Goal: Information Seeking & Learning: Compare options

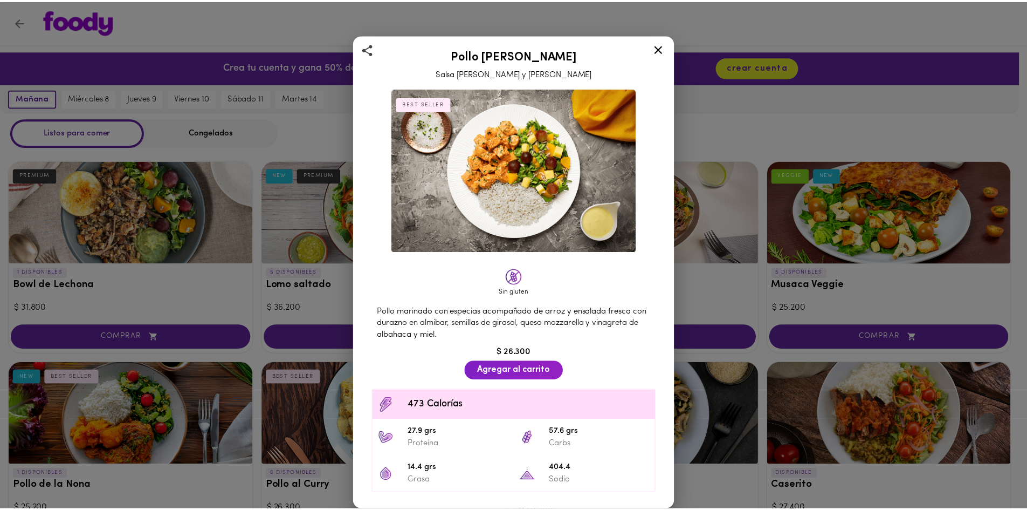
scroll to position [485, 0]
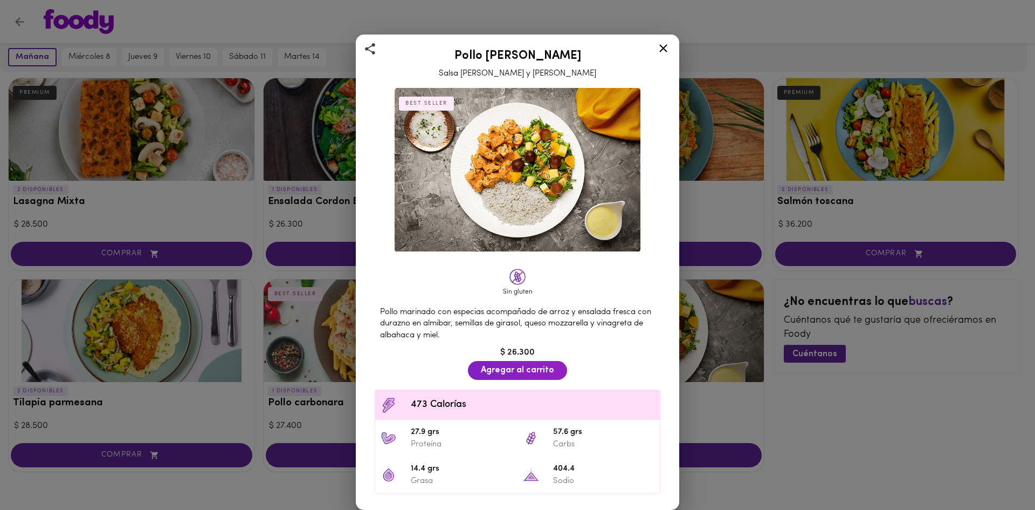
click at [664, 52] on icon at bounding box center [663, 48] width 13 height 13
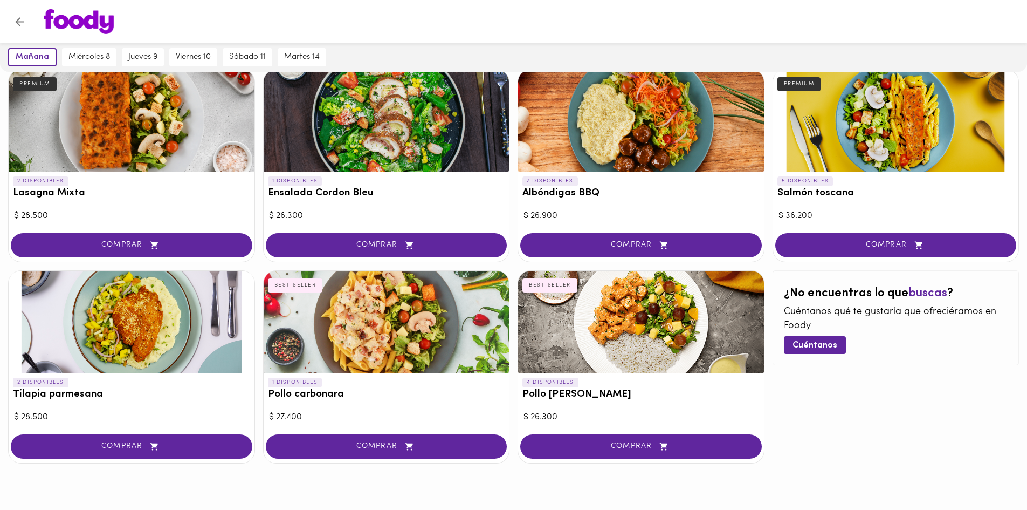
scroll to position [510, 0]
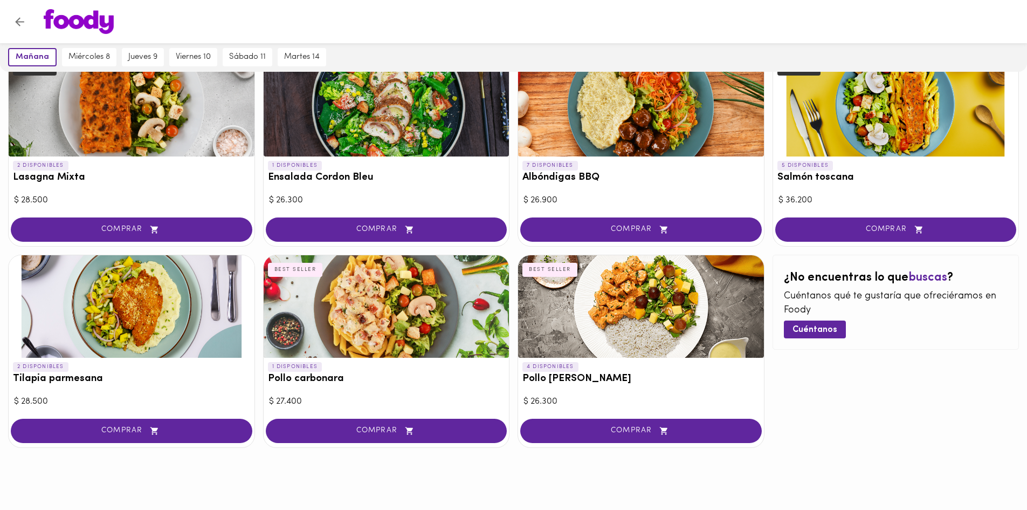
click at [92, 325] on div at bounding box center [132, 306] width 246 height 102
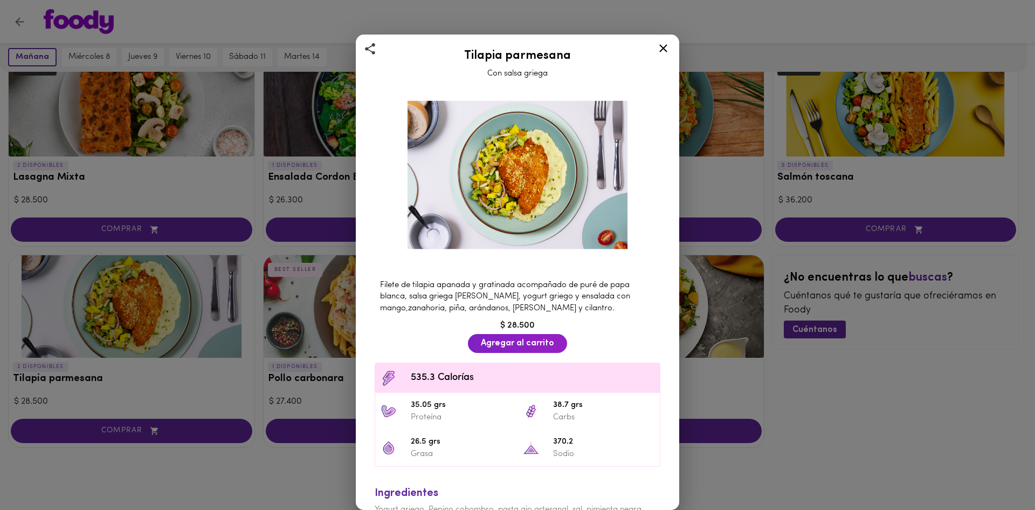
click at [818, 384] on div "Tilapia parmesana Con salsa griega Filete de tilapia apanada y gratinada acompa…" at bounding box center [517, 255] width 1035 height 510
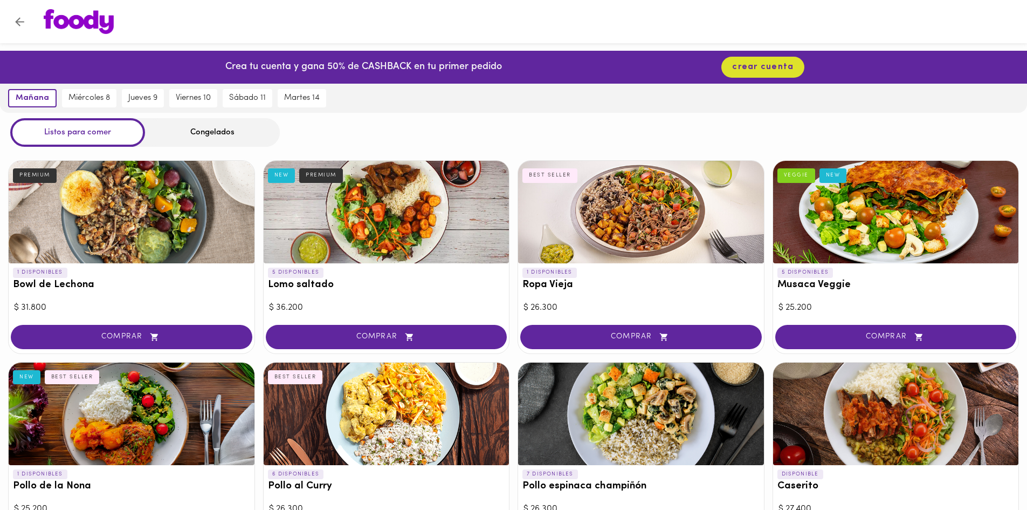
click at [641, 221] on div at bounding box center [641, 212] width 246 height 102
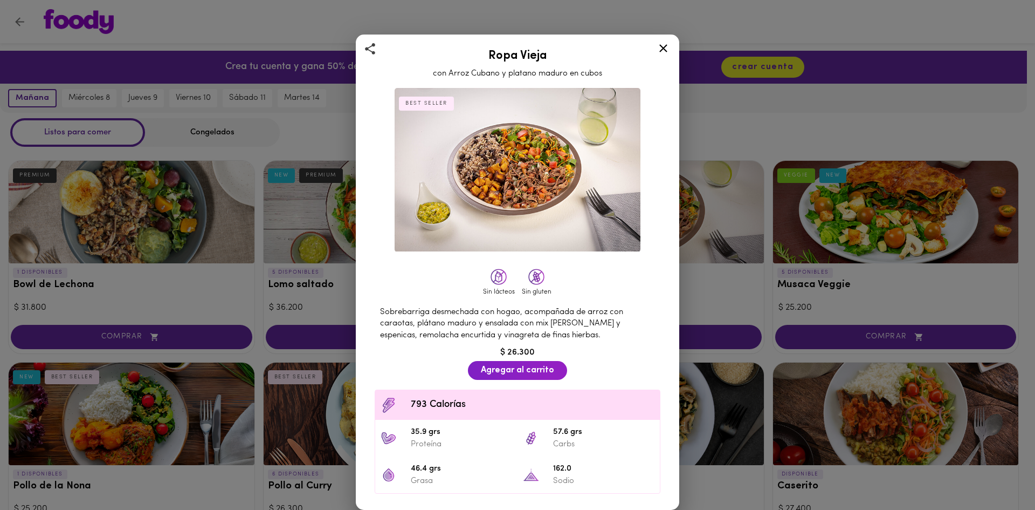
click at [662, 49] on icon at bounding box center [663, 48] width 13 height 13
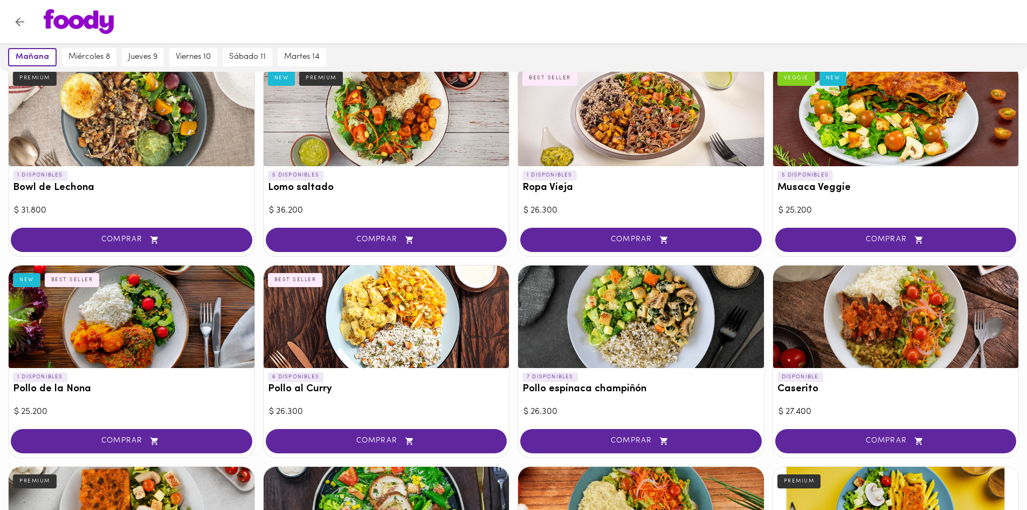
scroll to position [108, 0]
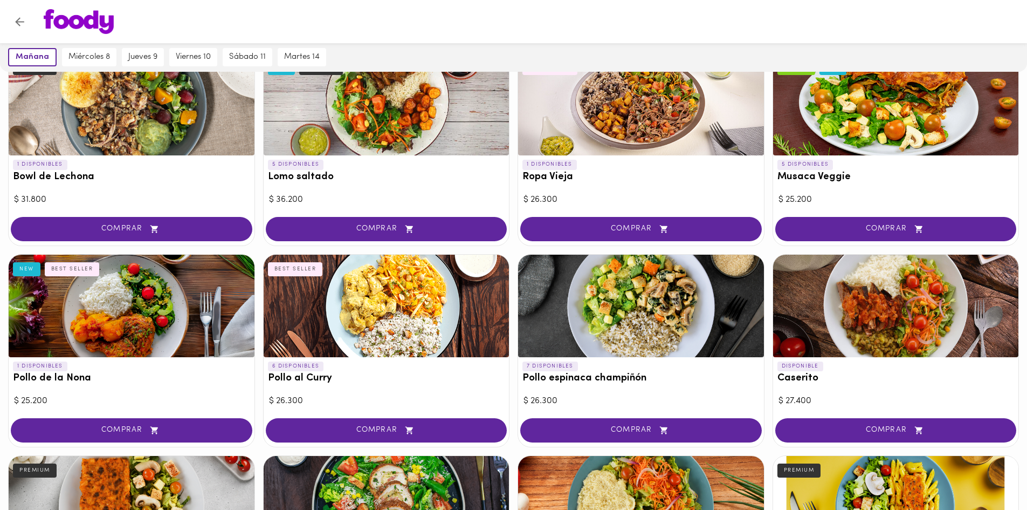
click at [36, 295] on div at bounding box center [132, 306] width 246 height 102
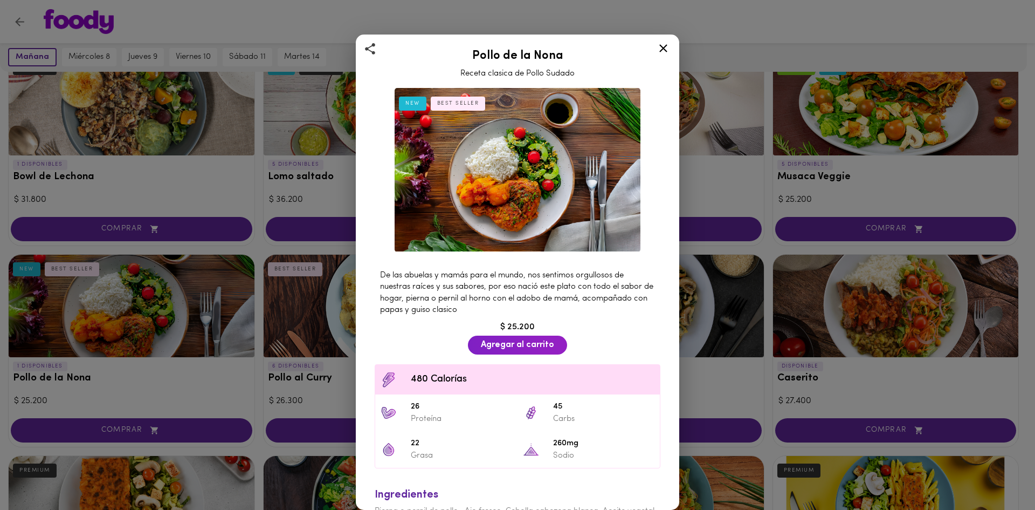
click at [668, 53] on icon at bounding box center [663, 48] width 13 height 13
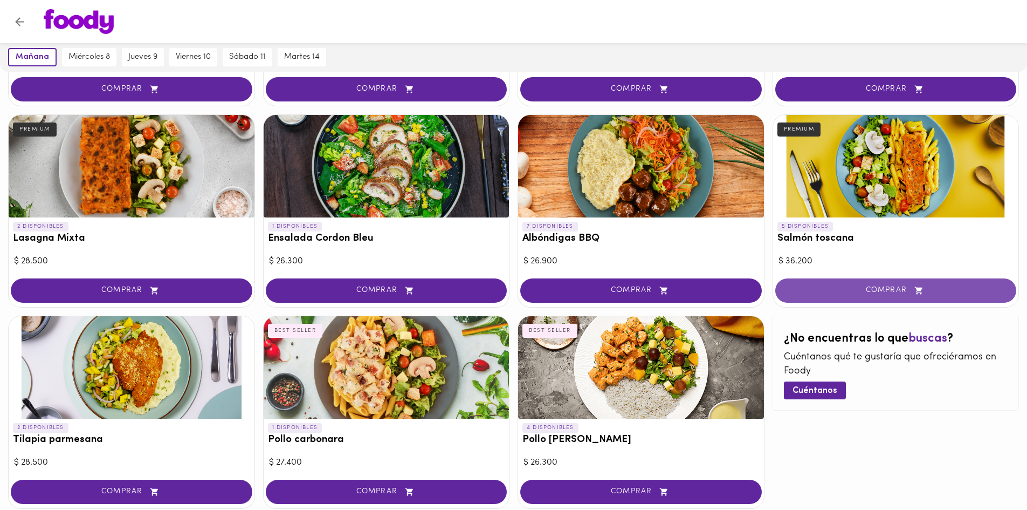
scroll to position [485, 0]
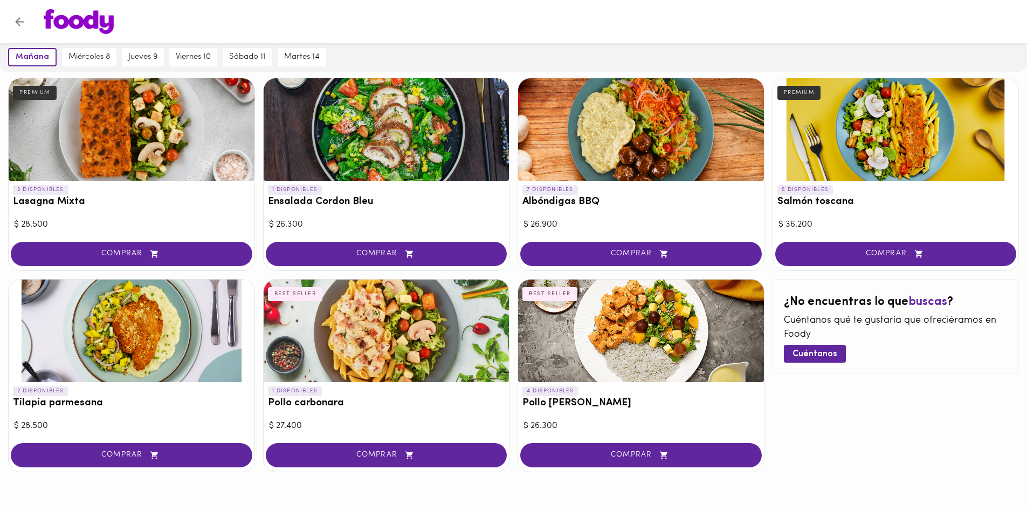
click at [402, 323] on div at bounding box center [387, 330] width 246 height 102
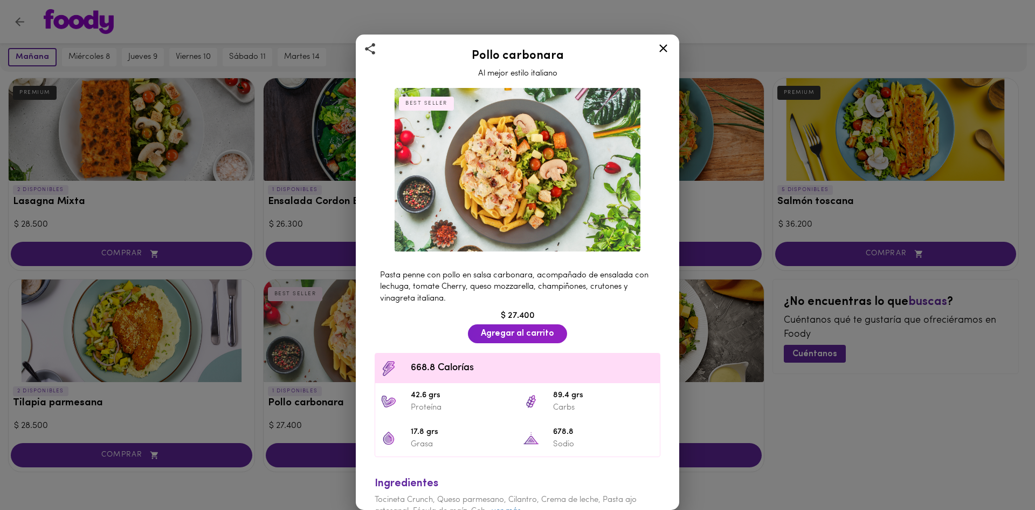
click at [663, 47] on icon at bounding box center [664, 48] width 8 height 8
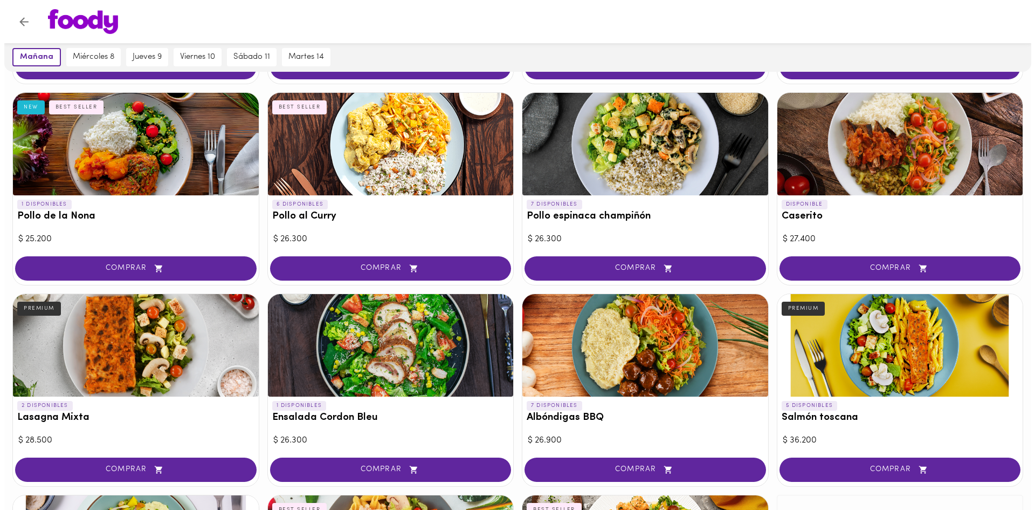
scroll to position [162, 0]
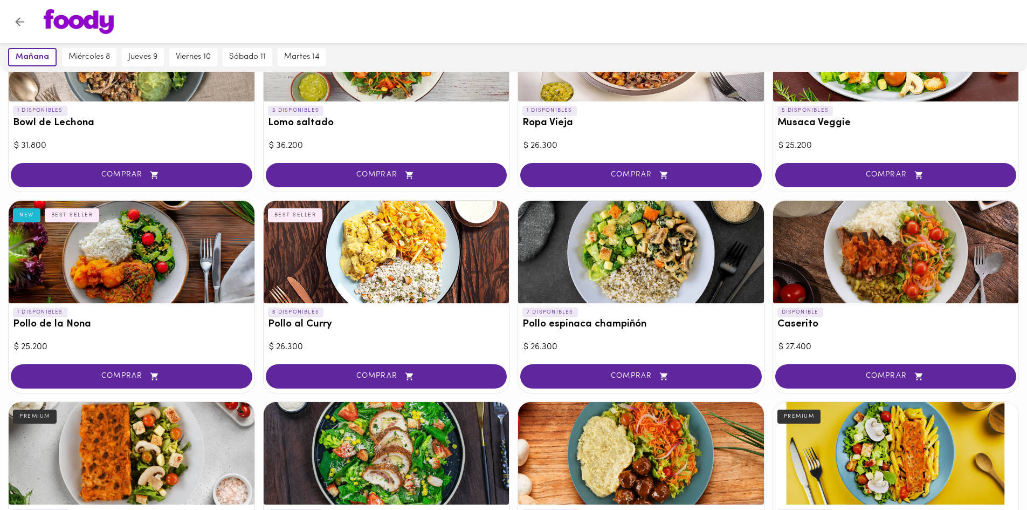
click at [876, 256] on div at bounding box center [896, 252] width 246 height 102
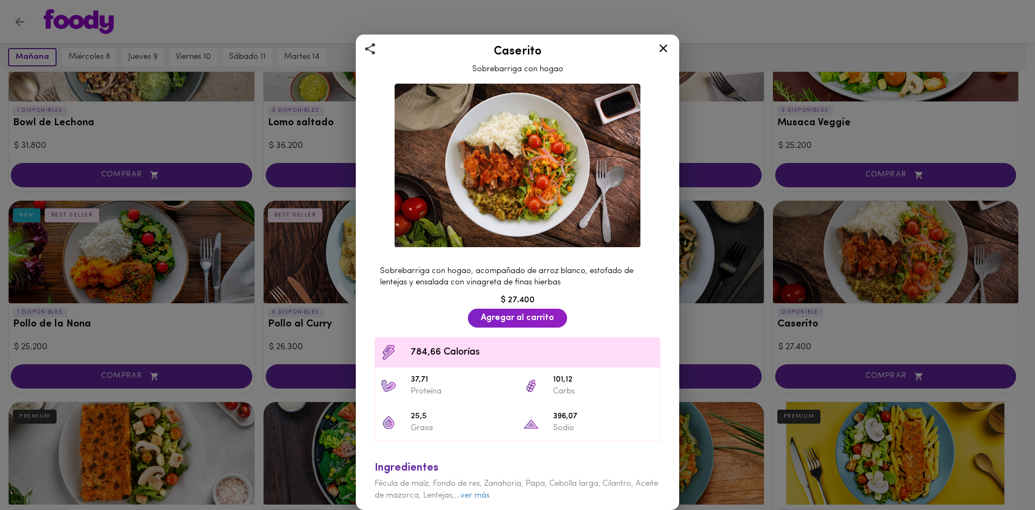
scroll to position [5, 0]
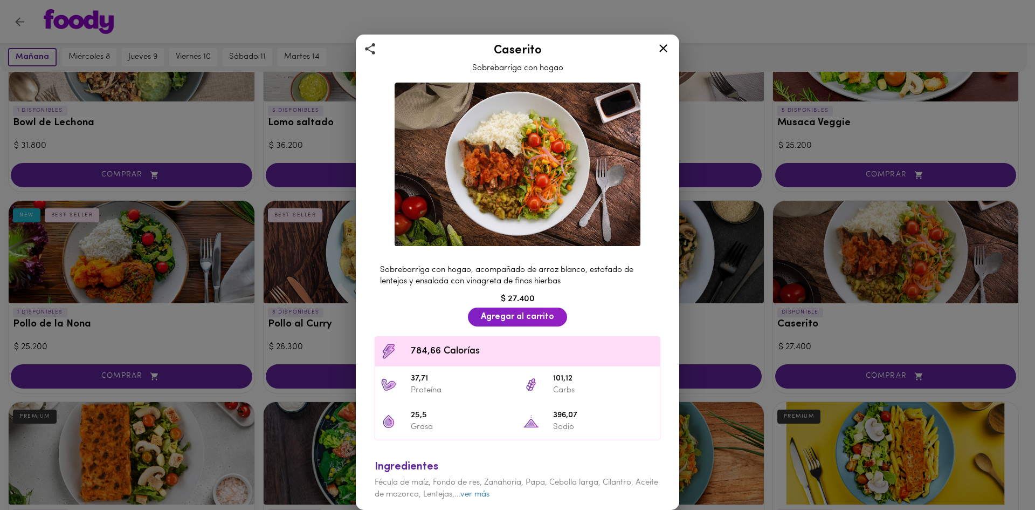
click at [662, 46] on icon at bounding box center [664, 48] width 8 height 8
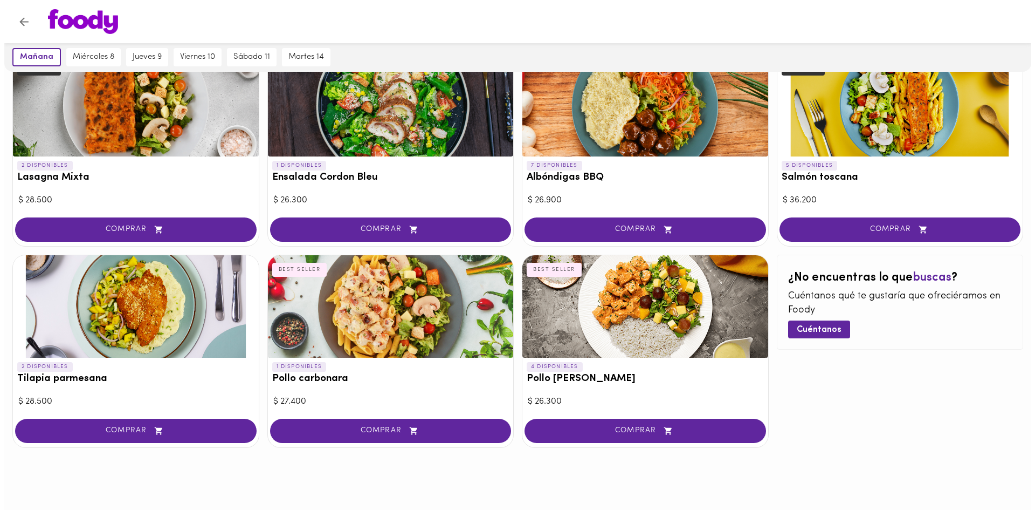
scroll to position [402, 0]
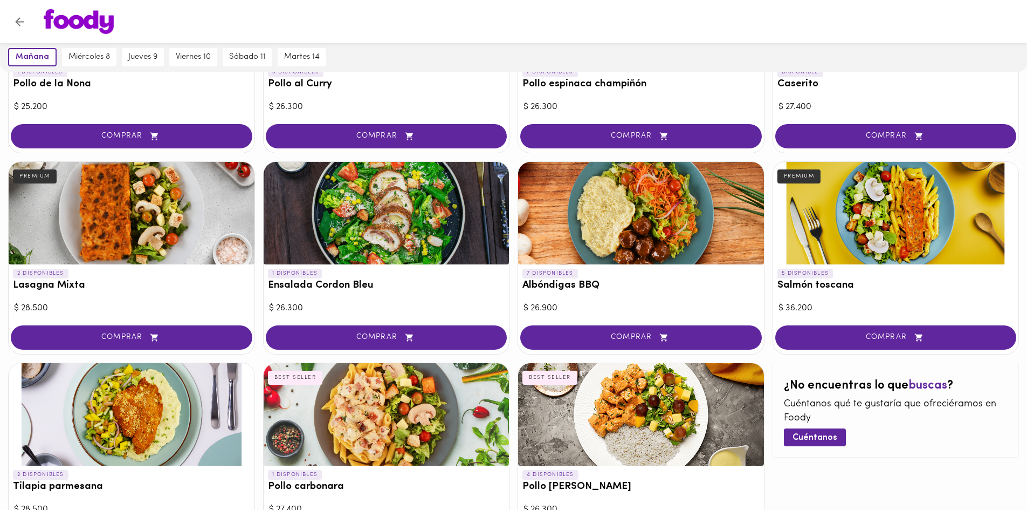
click at [417, 420] on div at bounding box center [387, 414] width 246 height 102
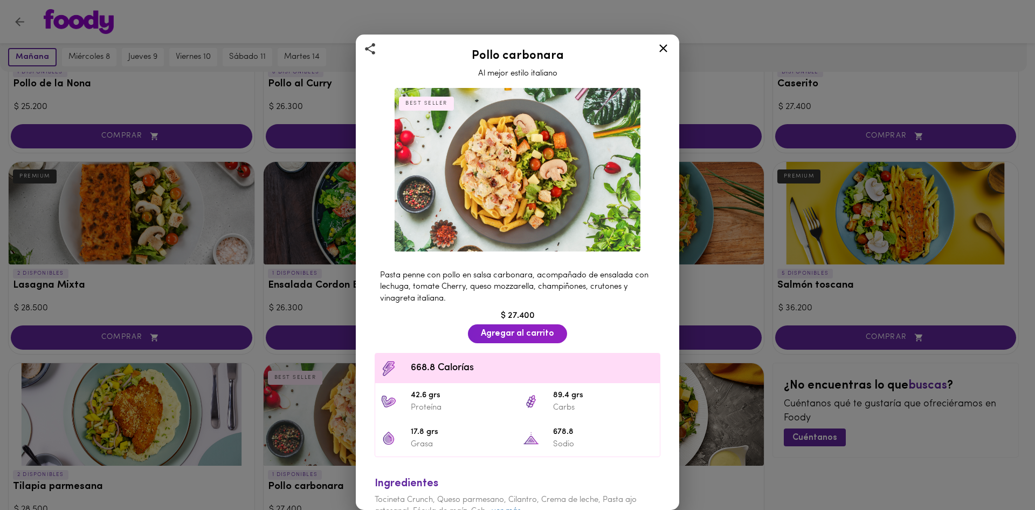
click at [670, 53] on div at bounding box center [663, 50] width 26 height 26
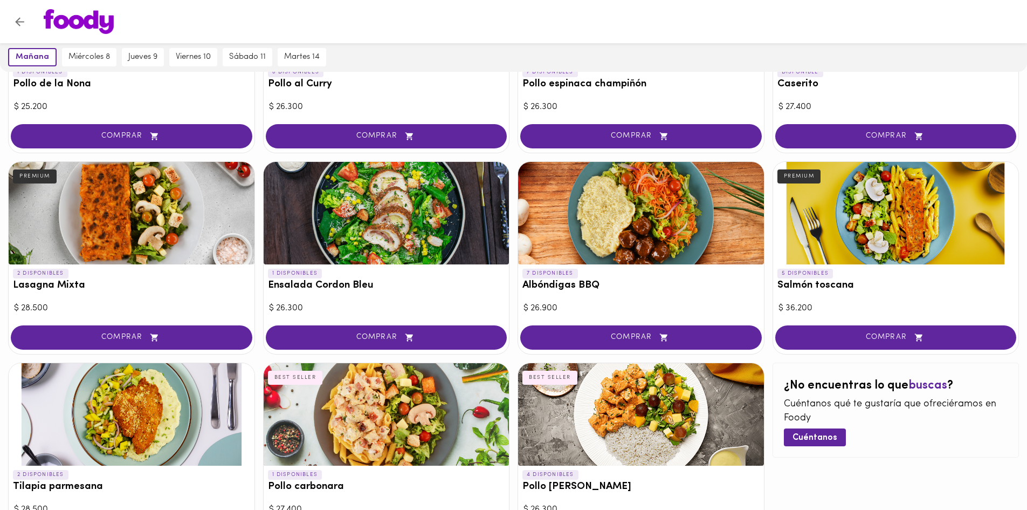
click at [79, 438] on div at bounding box center [132, 414] width 246 height 102
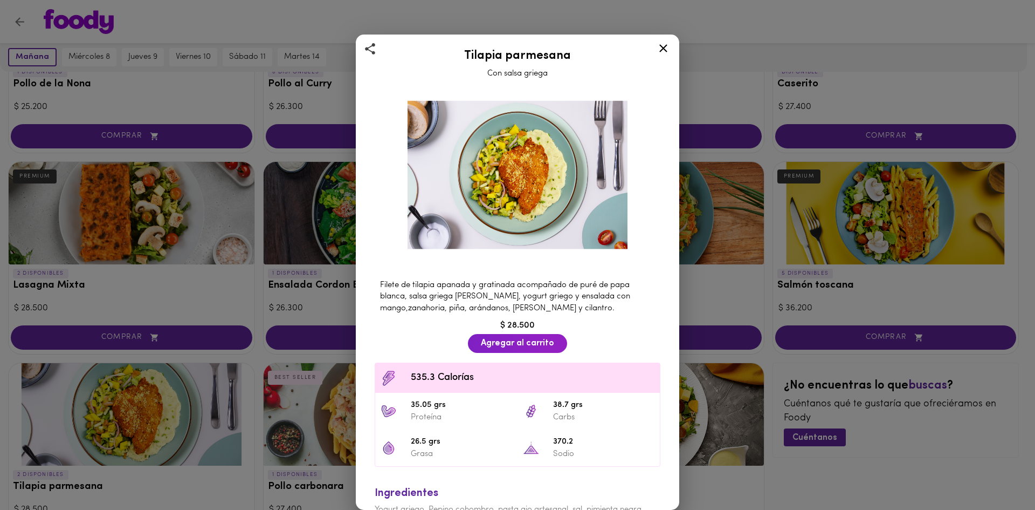
scroll to position [61, 0]
